Goal: Transaction & Acquisition: Purchase product/service

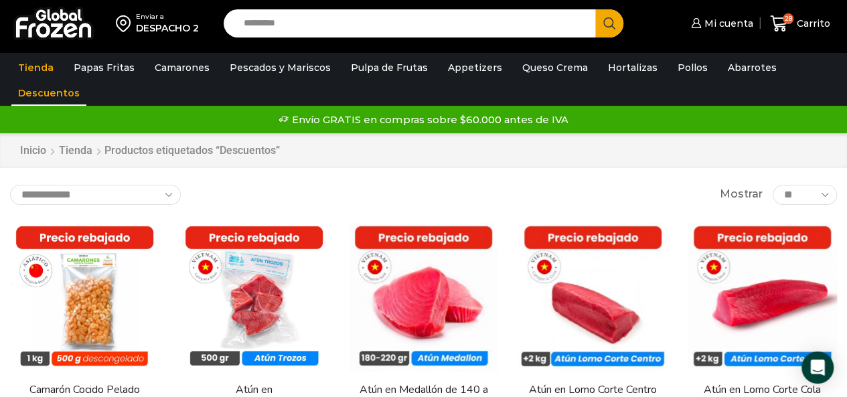
click at [348, 16] on input "Search input" at bounding box center [413, 23] width 352 height 28
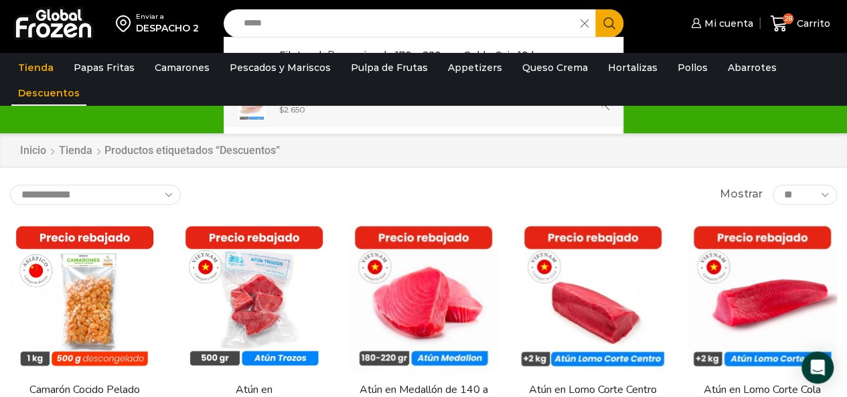
click at [490, 123] on link "Filetes de Panga sius de 170 a 220 gr - Bronze - Caja 10 kg In stock $ 2.650" at bounding box center [423, 107] width 399 height 42
type input "**********"
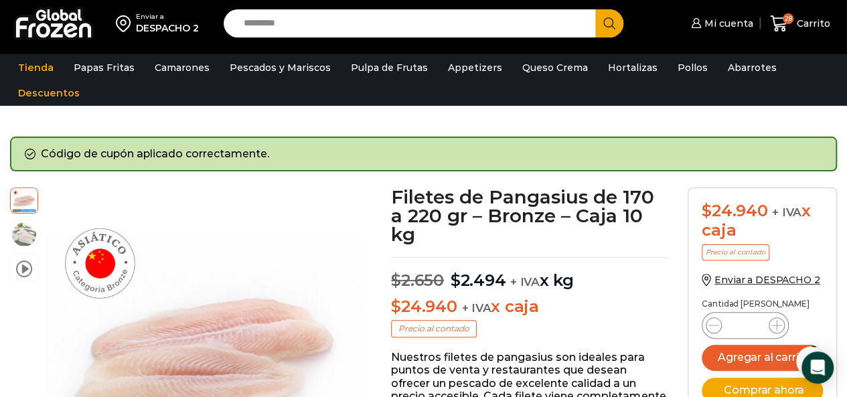
scroll to position [135, 0]
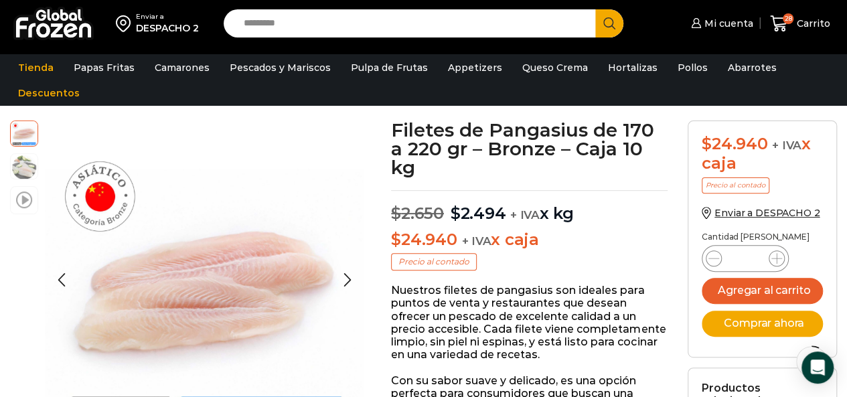
click at [24, 202] on span at bounding box center [24, 199] width 16 height 18
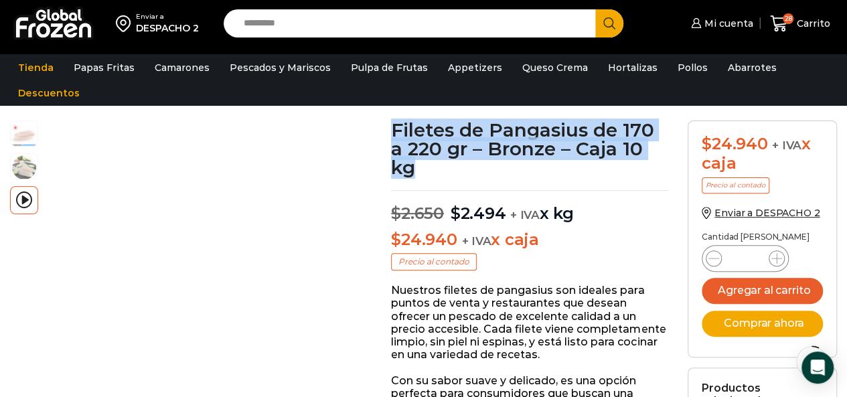
drag, startPoint x: 392, startPoint y: 129, endPoint x: 479, endPoint y: 167, distance: 95.7
click at [479, 167] on h1 "Filetes de Pangasius de 170 a 220 gr – Bronze – Caja 10 kg" at bounding box center [529, 149] width 277 height 56
copy h1 "Filetes de Pangasius de 170 a 220 gr – Bronze – Caja 10 kg"
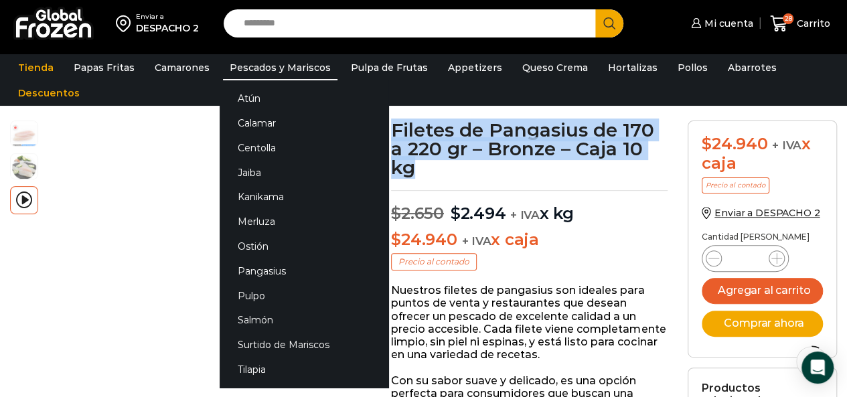
drag, startPoint x: 55, startPoint y: 90, endPoint x: 240, endPoint y: 66, distance: 186.4
click at [55, 90] on link "Descuentos" at bounding box center [48, 92] width 75 height 25
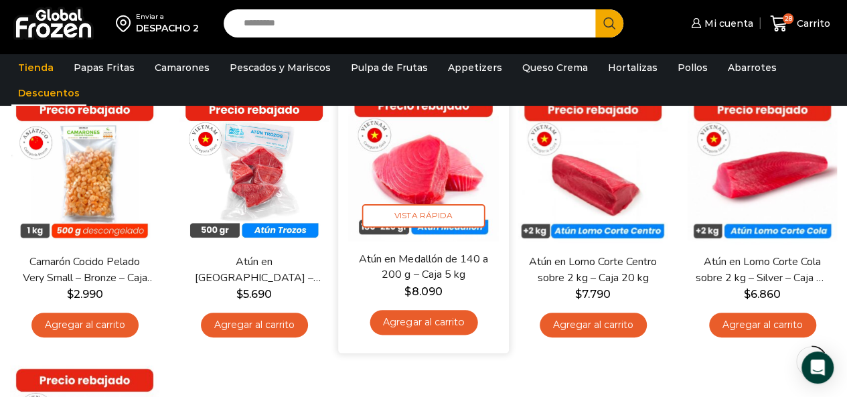
scroll to position [67, 0]
